Goal: Communication & Community: Answer question/provide support

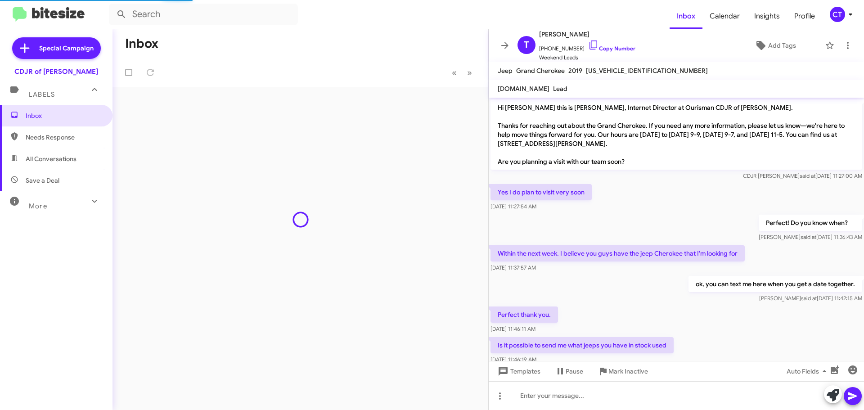
scroll to position [119, 0]
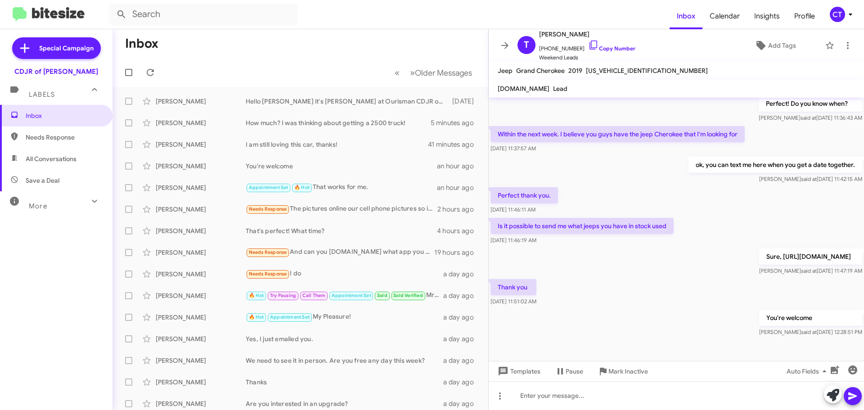
click at [851, 18] on icon at bounding box center [850, 14] width 11 height 11
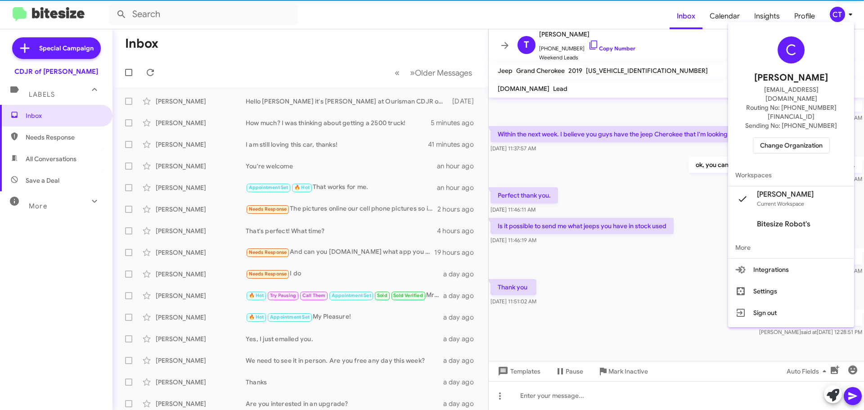
click at [798, 138] on span "Change Organization" at bounding box center [791, 145] width 63 height 15
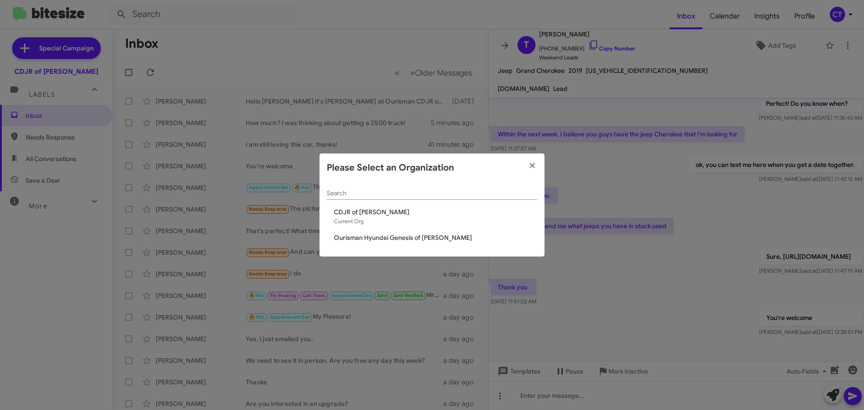
drag, startPoint x: 360, startPoint y: 239, endPoint x: 357, endPoint y: 257, distance: 17.3
click at [360, 239] on span "Ourisman Hyundai Genesis of [PERSON_NAME]" at bounding box center [435, 237] width 203 height 9
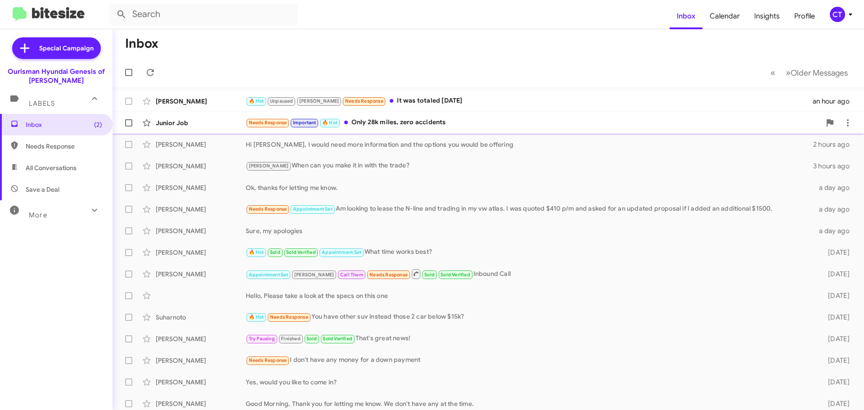
click at [424, 122] on div "Needs Response Important 🔥 Hot Only 28k miles, zero accidents" at bounding box center [533, 122] width 575 height 10
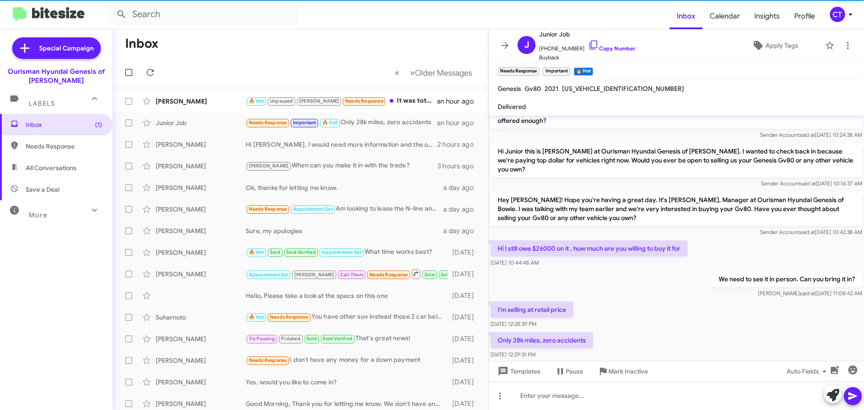
scroll to position [379, 0]
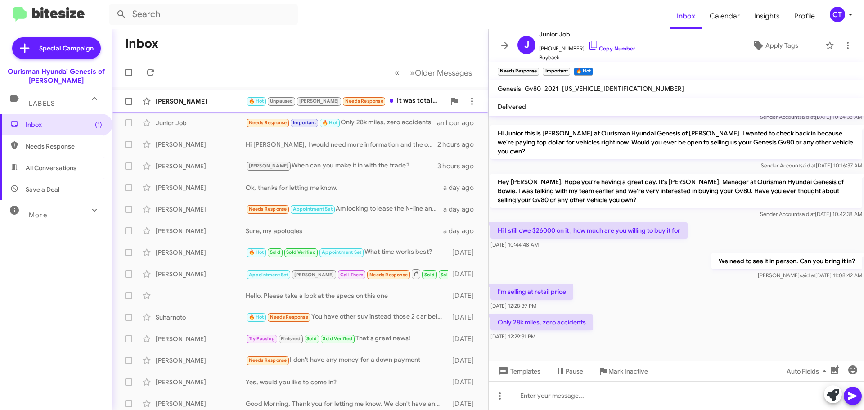
click at [410, 103] on div "🔥 Hot Unpaused Stephanie Needs Response It was totaled 2 yrs ago" at bounding box center [345, 101] width 199 height 10
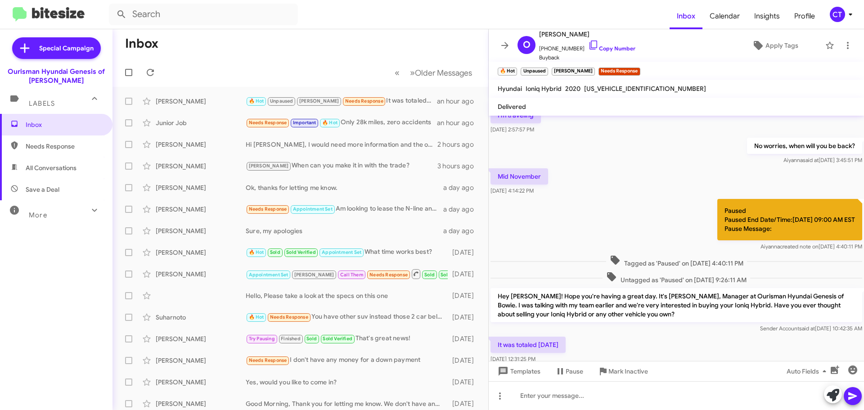
scroll to position [367, 0]
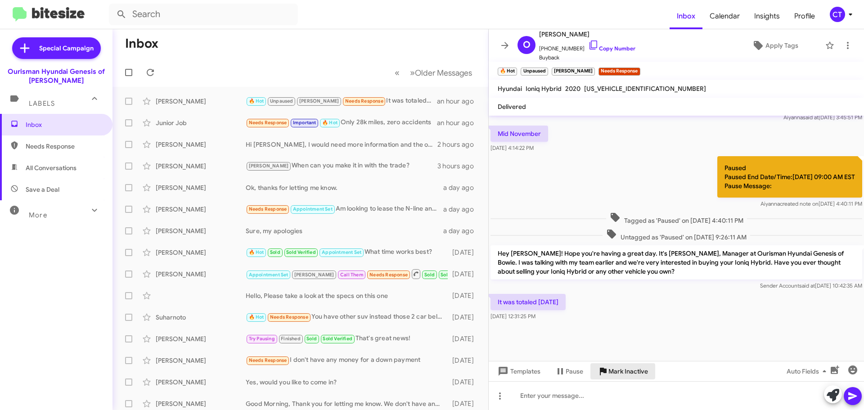
click at [632, 369] on span "Mark Inactive" at bounding box center [629, 371] width 40 height 16
